Goal: Task Accomplishment & Management: Manage account settings

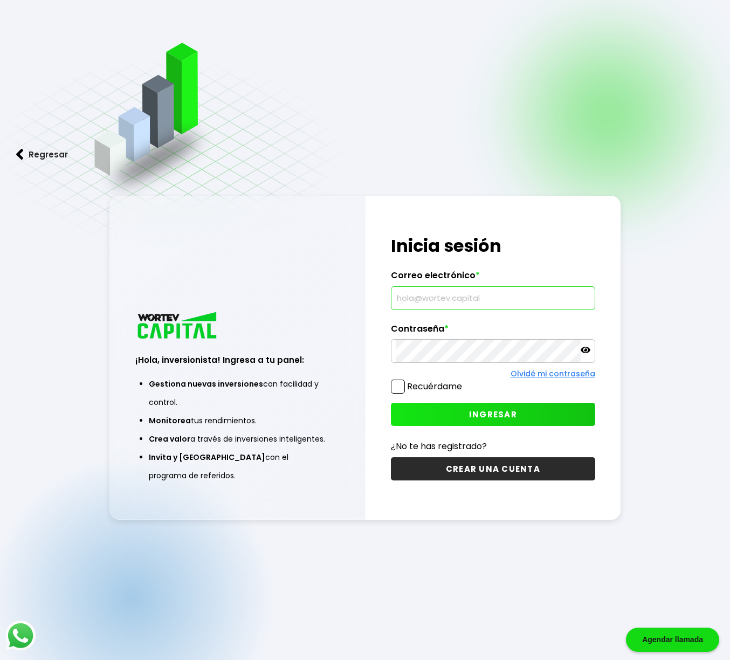
drag, startPoint x: 416, startPoint y: 295, endPoint x: 438, endPoint y: 295, distance: 22.1
click at [416, 295] on input "text" at bounding box center [493, 298] width 194 height 23
type input "[EMAIL_ADDRESS][DOMAIN_NAME]"
click at [459, 417] on button "INGRESAR" at bounding box center [493, 414] width 204 height 23
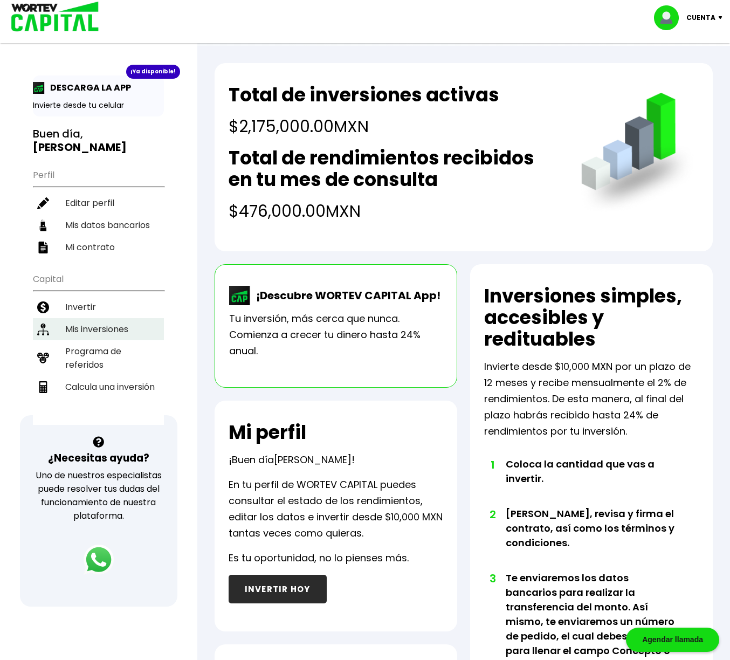
click at [93, 322] on li "Mis inversiones" at bounding box center [98, 329] width 131 height 22
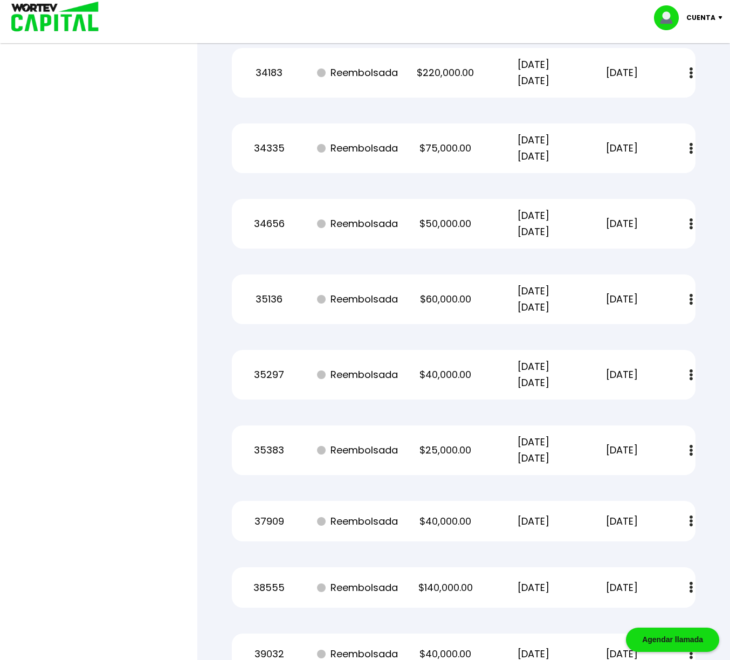
scroll to position [2307, 0]
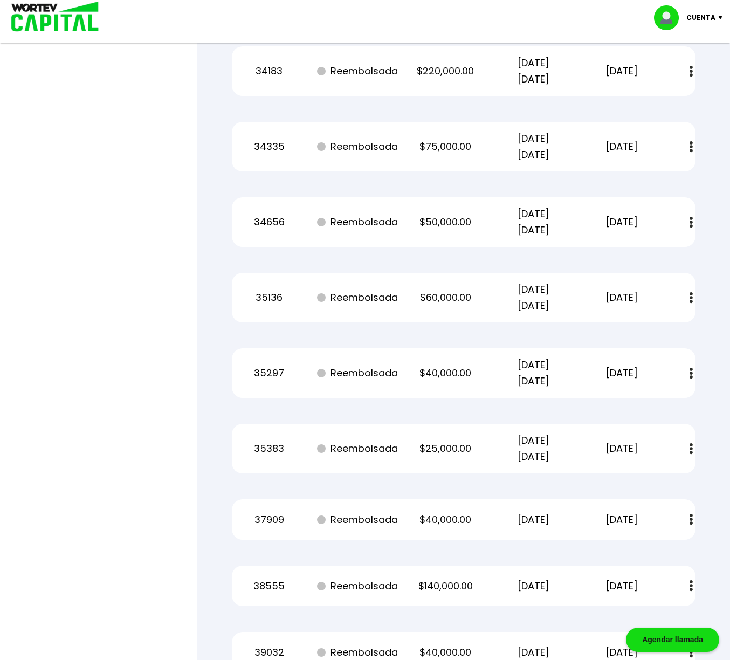
click at [690, 449] on img at bounding box center [690, 448] width 3 height 11
click at [664, 477] on img at bounding box center [665, 478] width 9 height 10
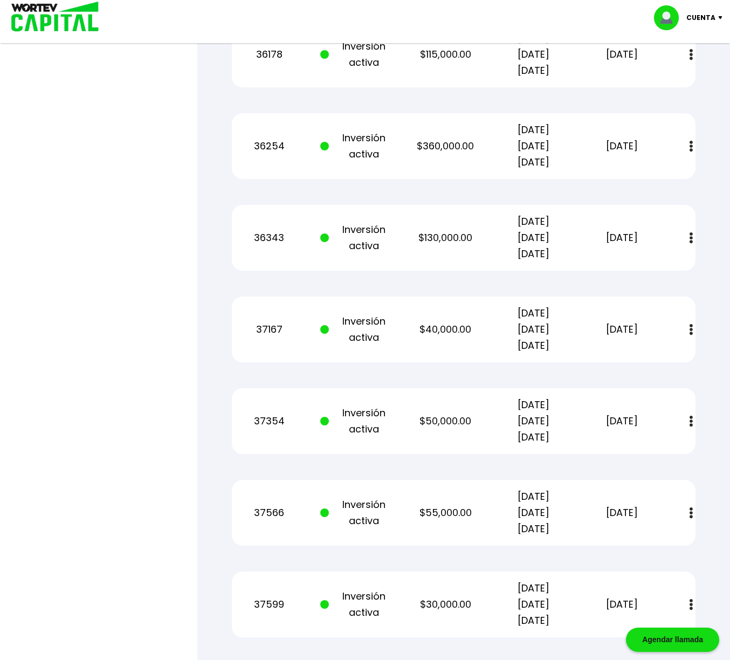
scroll to position [690, 0]
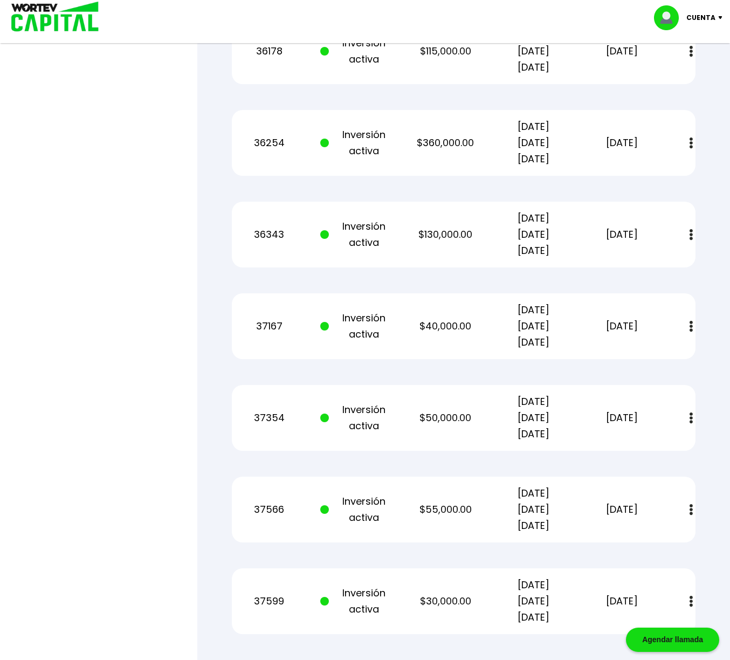
click at [690, 328] on img at bounding box center [690, 326] width 3 height 11
click at [664, 359] on img at bounding box center [665, 355] width 9 height 10
click at [705, 17] on p "Cuenta" at bounding box center [700, 18] width 29 height 16
click at [681, 70] on li "Cerrar sesión" at bounding box center [689, 72] width 86 height 22
